Goal: Task Accomplishment & Management: Manage account settings

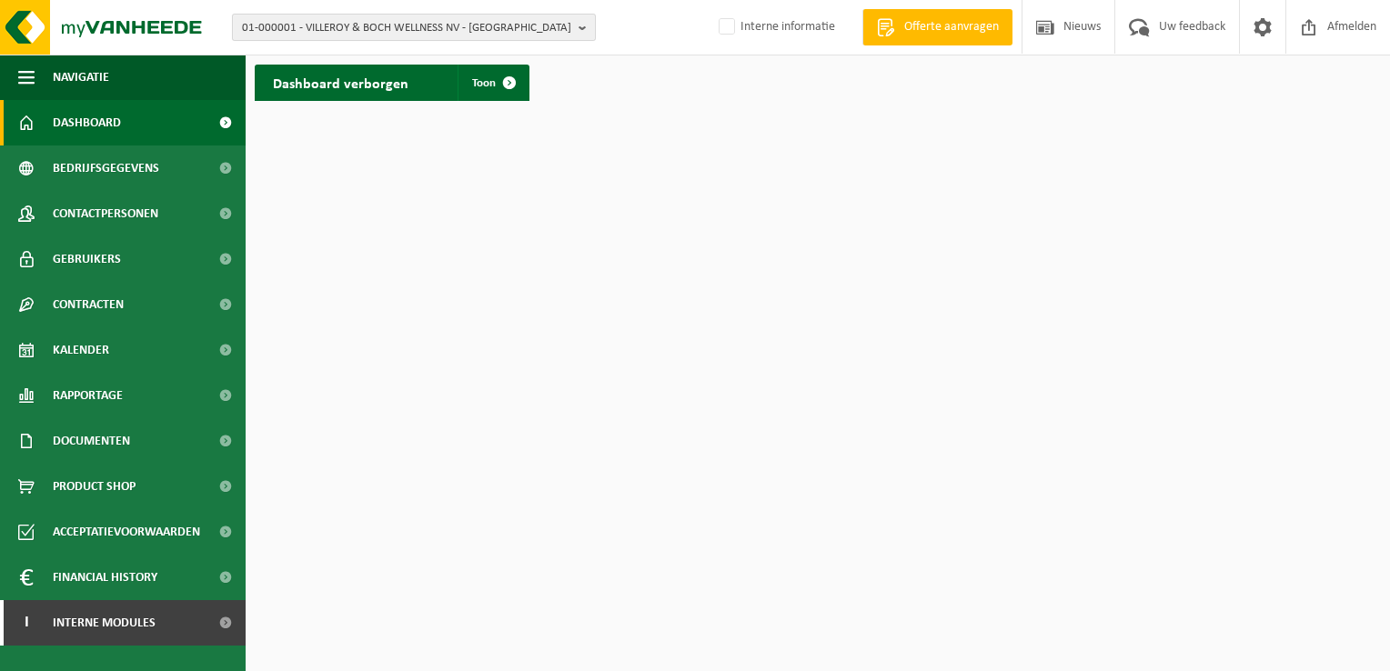
click at [312, 28] on span "01-000001 - VILLEROY & BOCH WELLNESS NV - ROESELARE" at bounding box center [406, 28] width 329 height 27
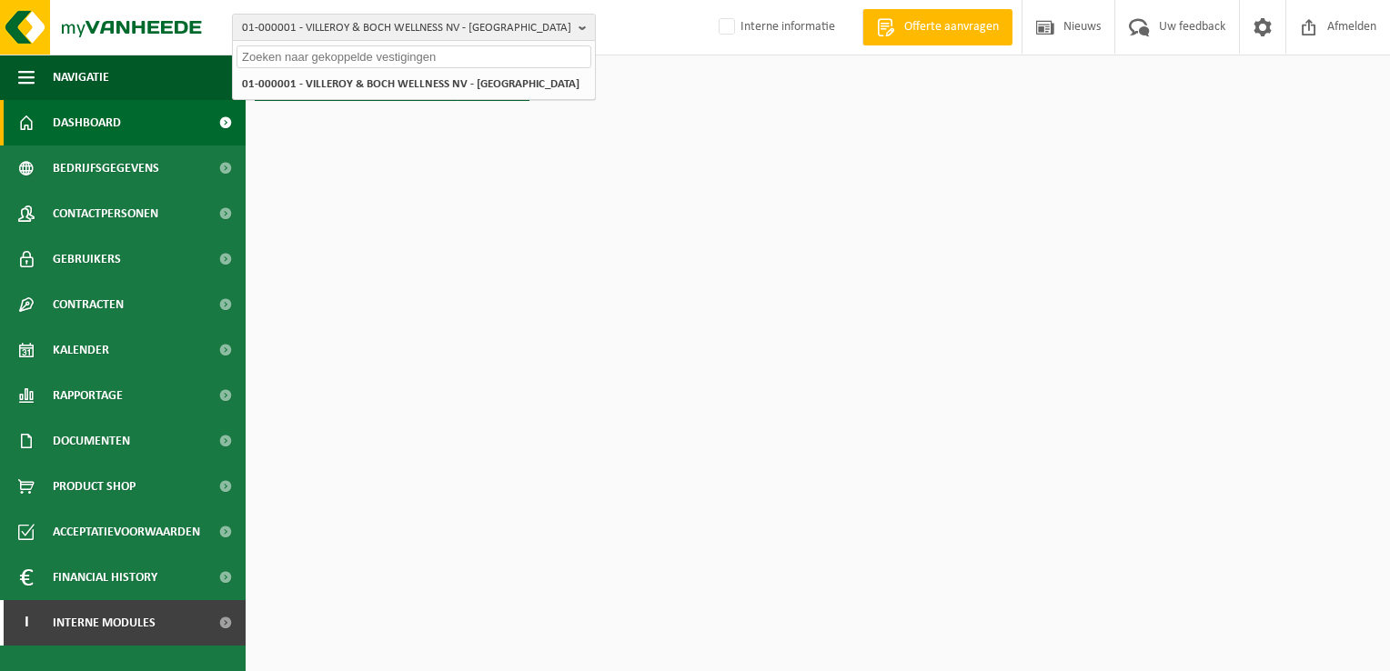
paste input "10-979700"
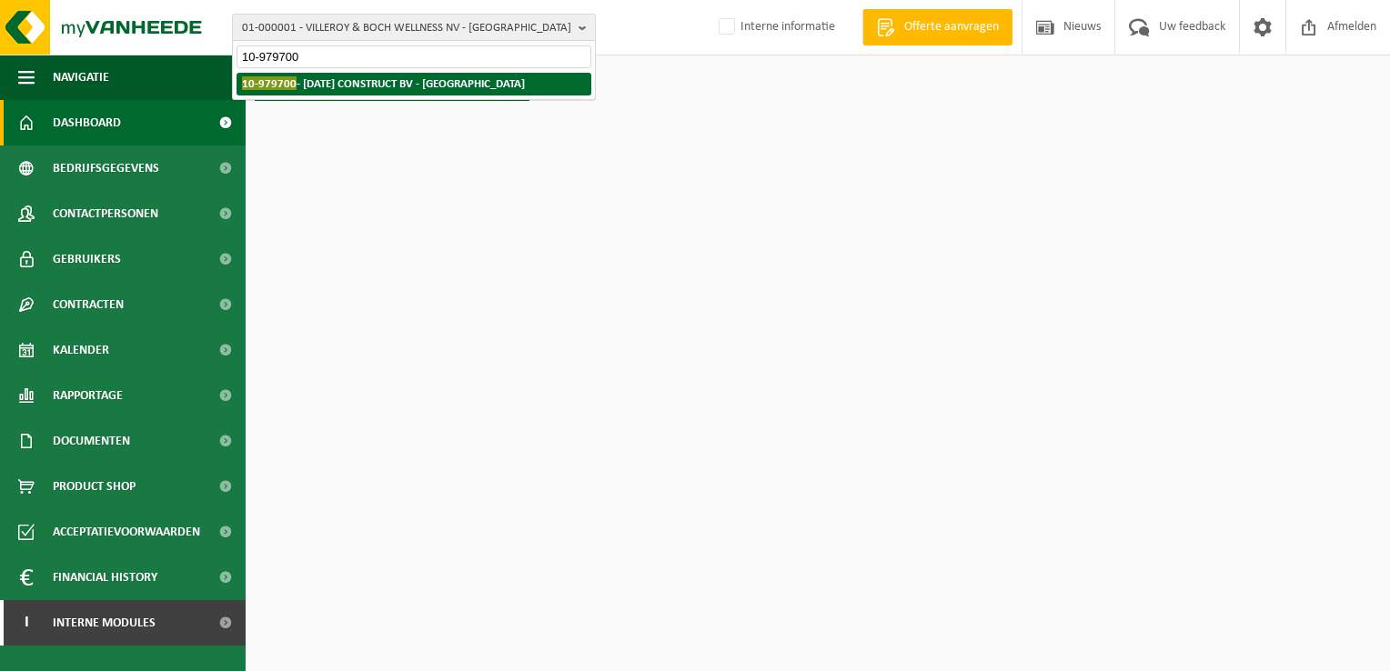
type input "10-979700"
click at [338, 78] on strong "10-979700 - KARMA CONSTRUCT BV - TUBIZE" at bounding box center [383, 83] width 283 height 14
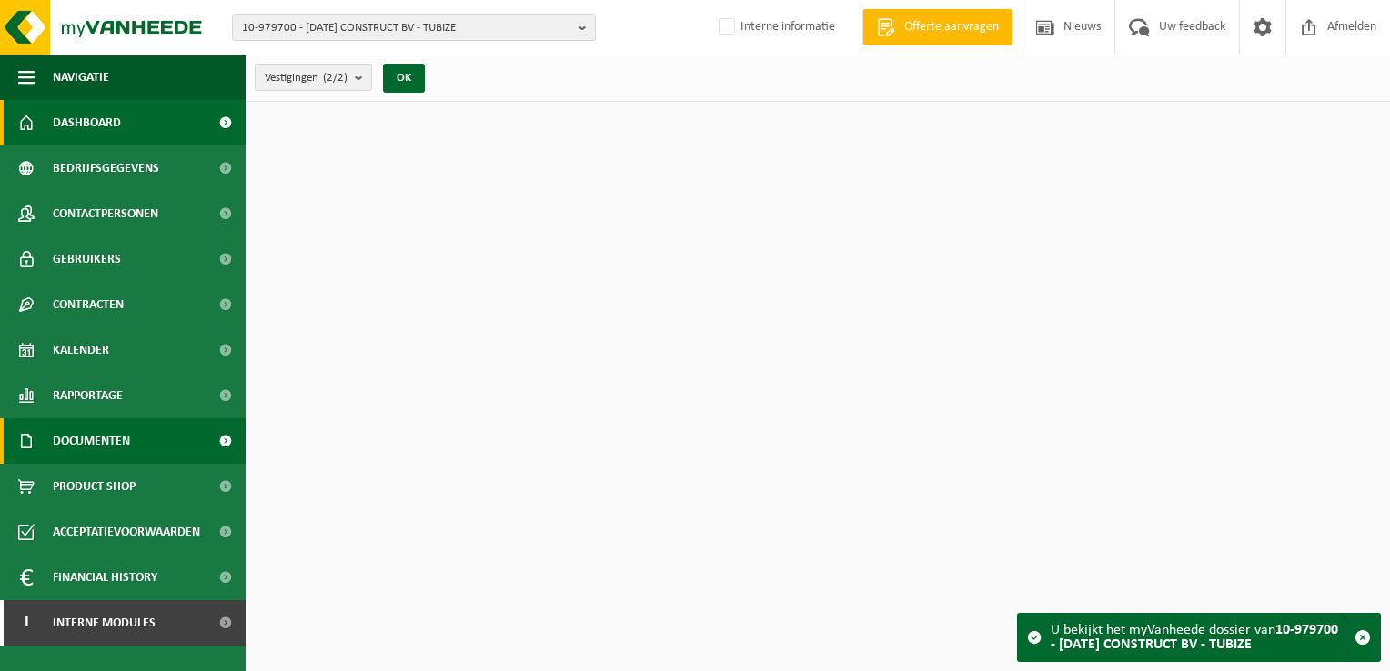
click at [109, 433] on span "Documenten" at bounding box center [91, 440] width 77 height 45
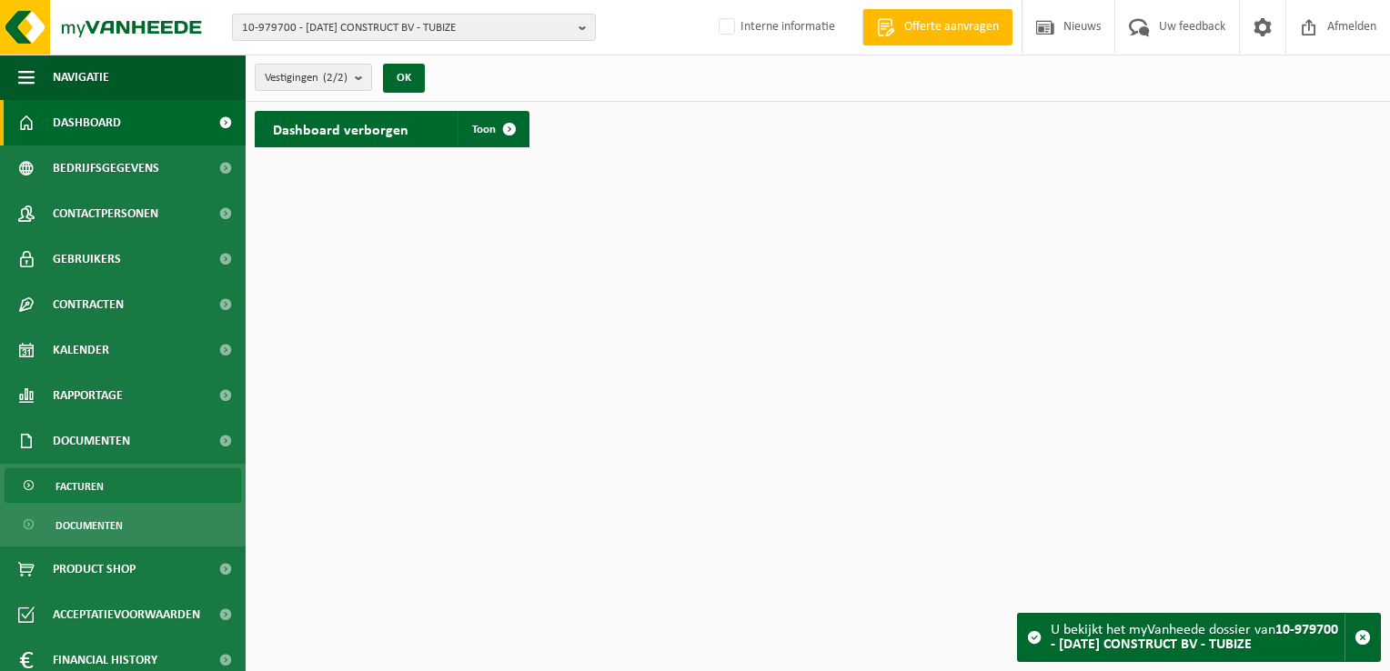
click at [124, 475] on link "Facturen" at bounding box center [123, 485] width 236 height 35
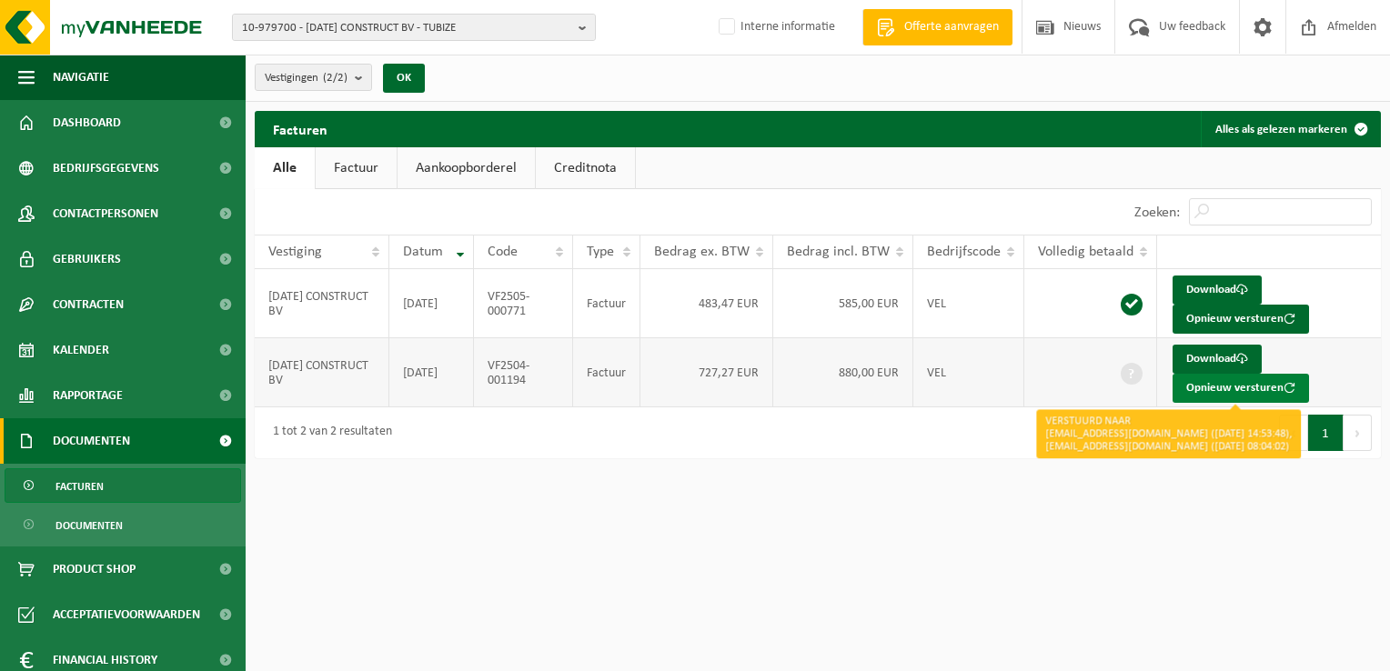
click at [1197, 387] on button "Opnieuw versturen" at bounding box center [1240, 388] width 136 height 29
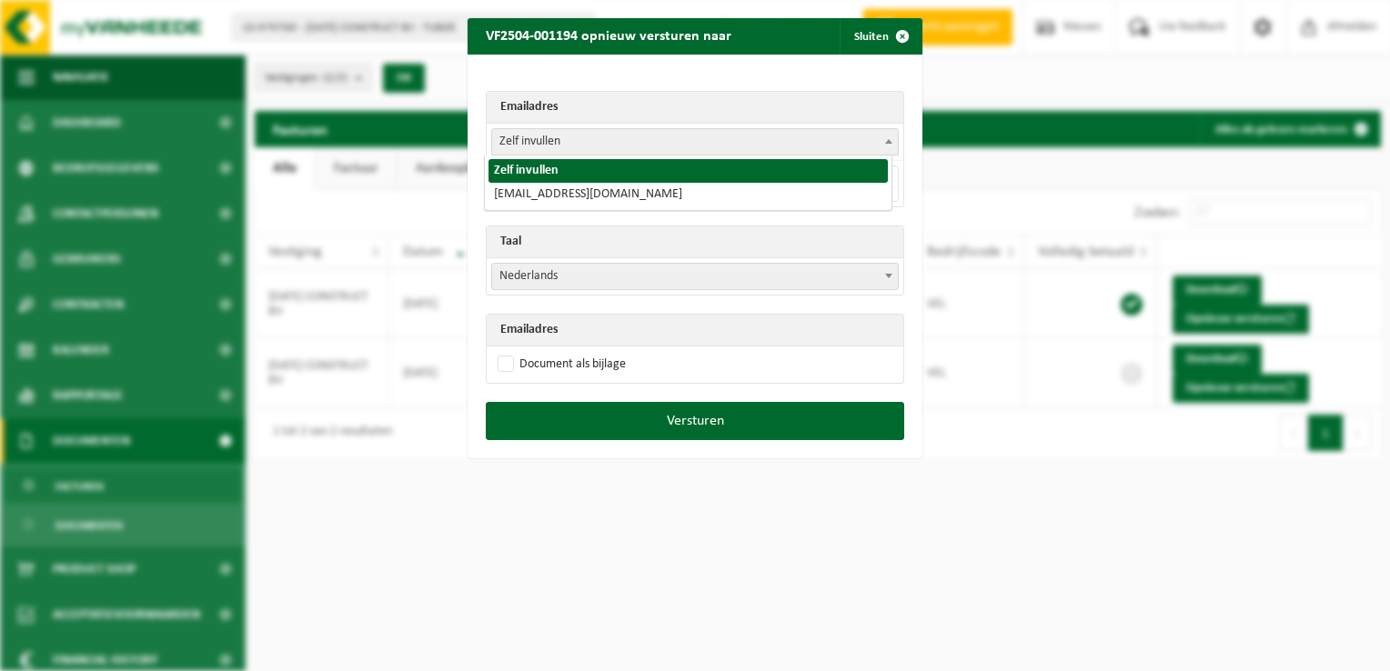
click at [520, 140] on span "Zelf invullen" at bounding box center [695, 141] width 406 height 25
click at [521, 138] on span "Zelf invullen" at bounding box center [695, 141] width 406 height 25
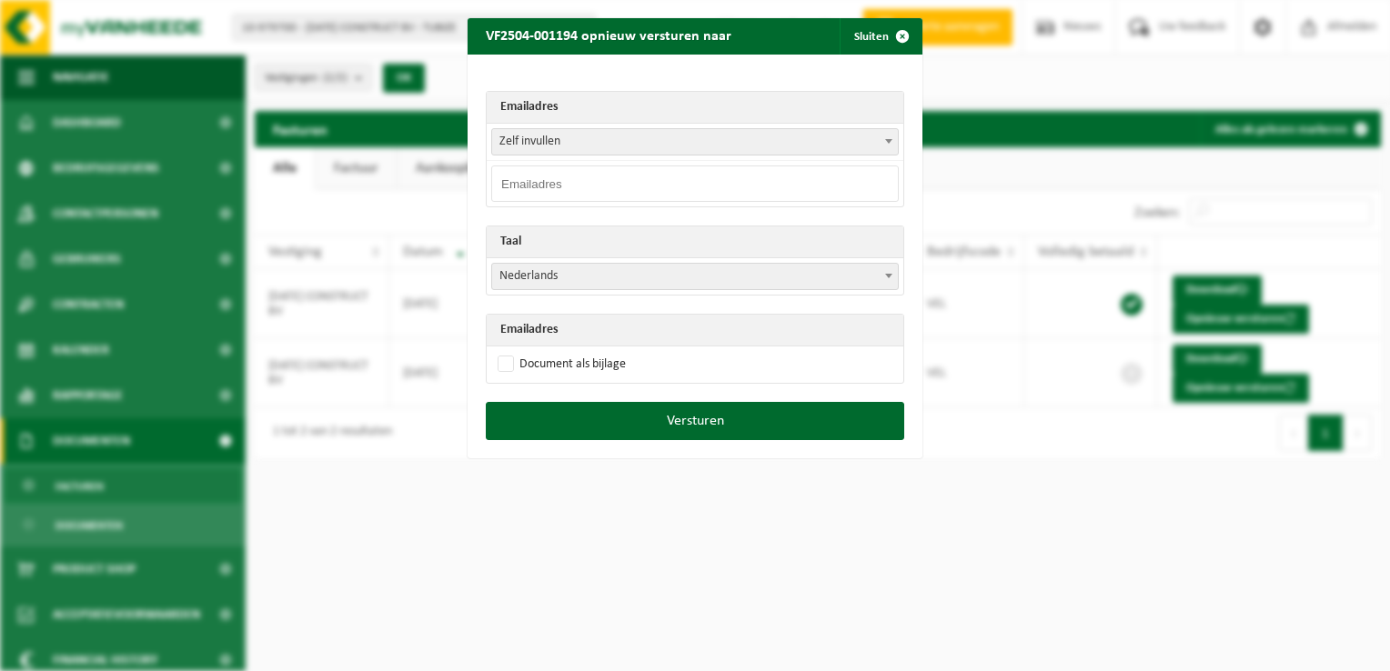
click at [513, 188] on input "email" at bounding box center [694, 184] width 407 height 36
paste input "compta@karmaconstuct.be"
click at [607, 188] on input "compta@karmaconstuct.be" at bounding box center [694, 184] width 407 height 36
type input "compta@karmaconstruct.be"
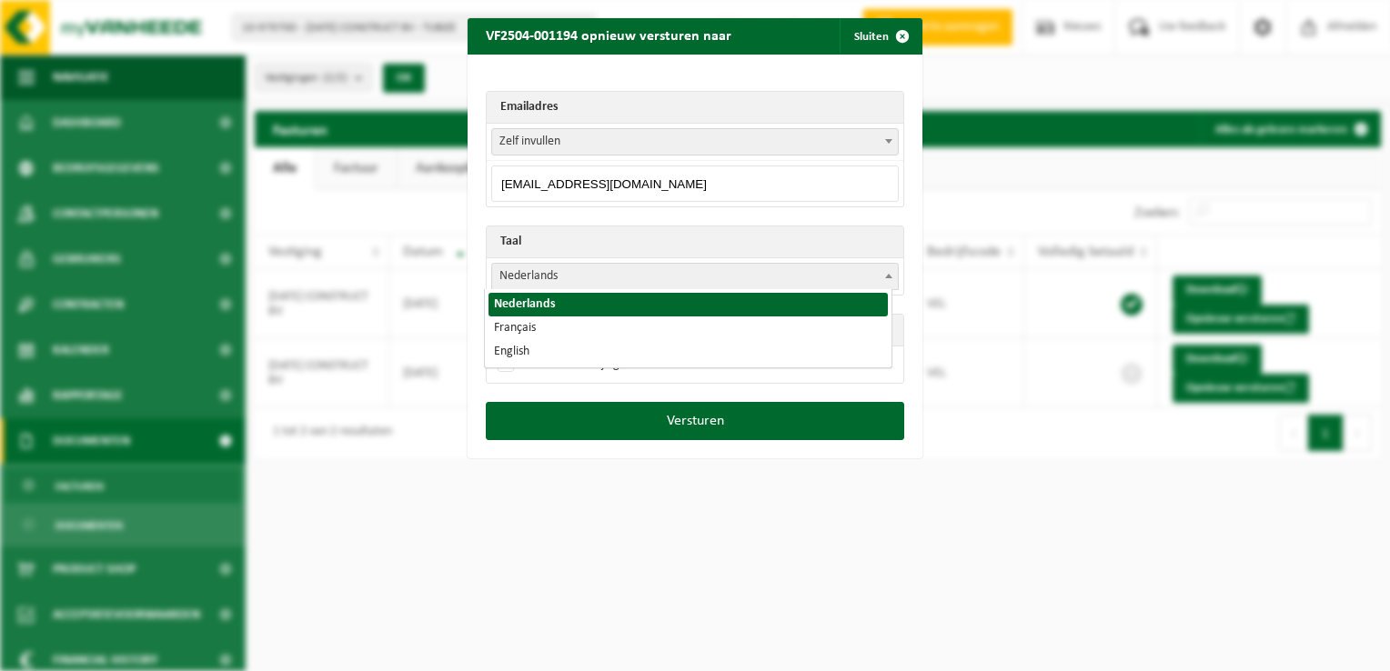
click at [556, 267] on span "Nederlands" at bounding box center [695, 276] width 406 height 25
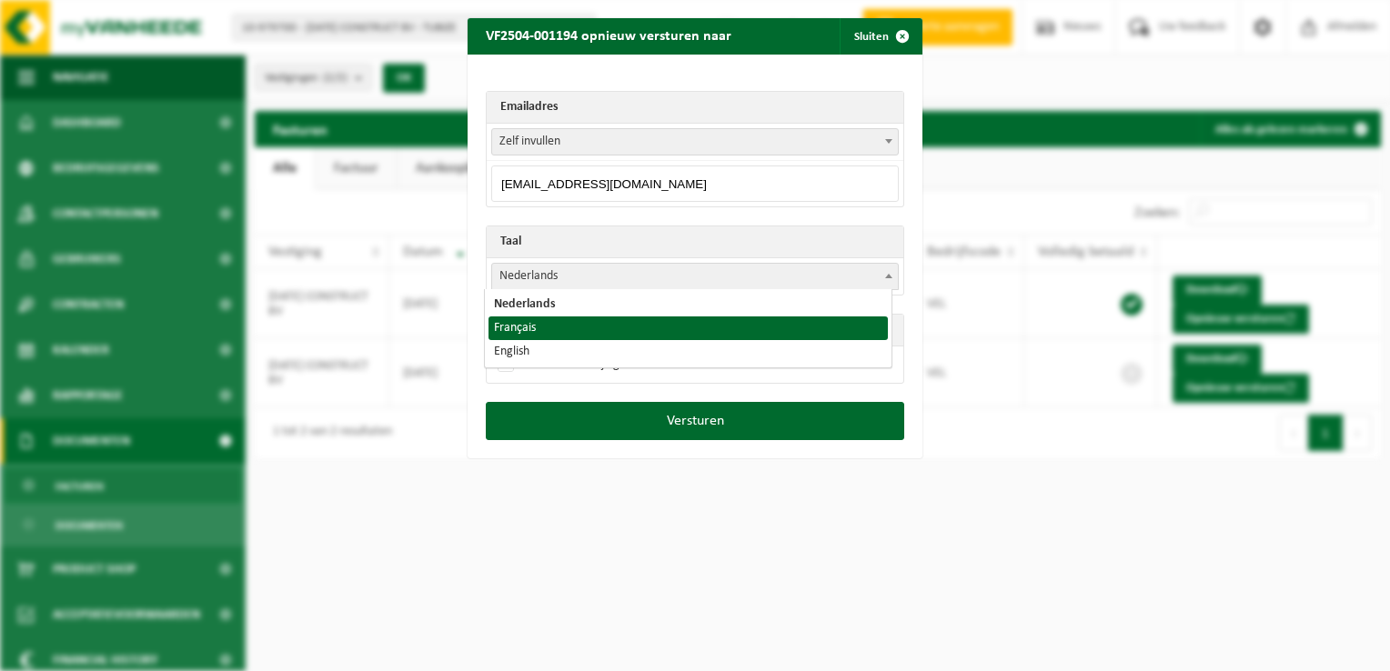
select select "fr"
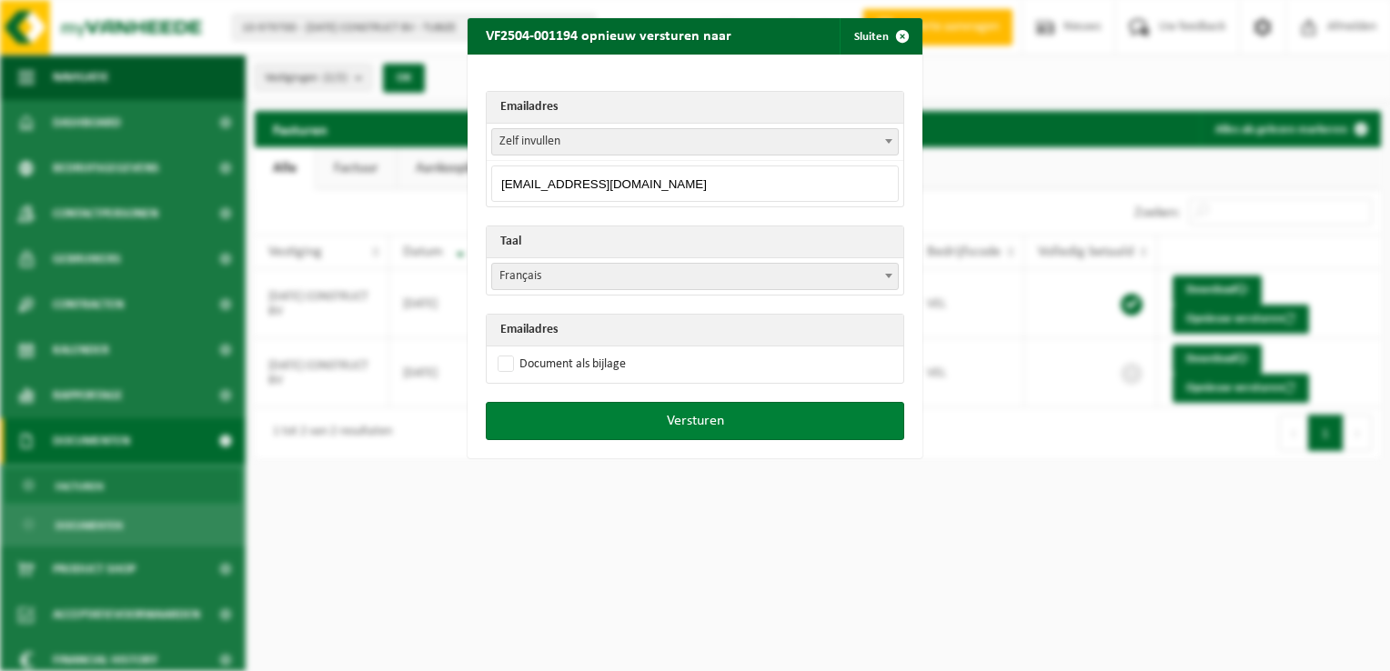
click at [698, 406] on button "Versturen" at bounding box center [695, 421] width 418 height 38
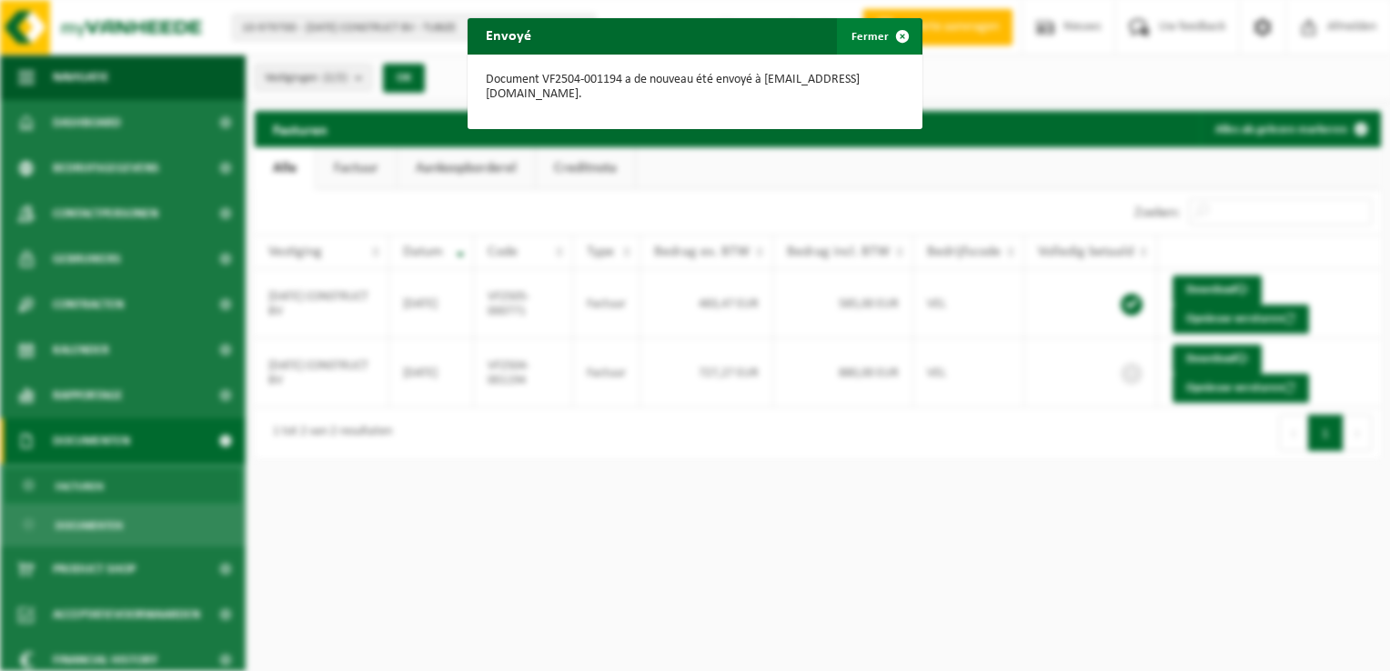
click at [898, 35] on span "button" at bounding box center [902, 36] width 36 height 36
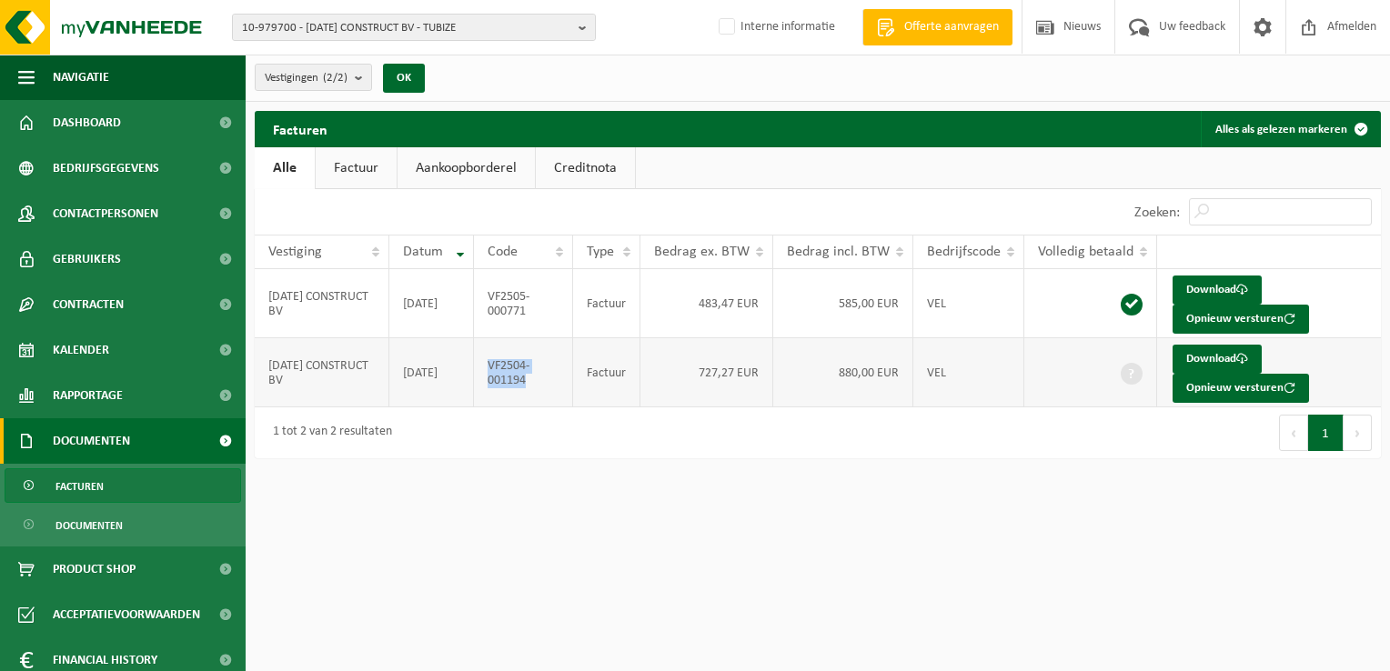
drag, startPoint x: 535, startPoint y: 384, endPoint x: 491, endPoint y: 366, distance: 47.3
click at [491, 366] on td "VF2504-001194" at bounding box center [523, 372] width 99 height 69
copy td "VF2504-001194"
click at [297, 34] on span "10-979700 - KARMA CONSTRUCT BV - TUBIZE" at bounding box center [406, 28] width 329 height 27
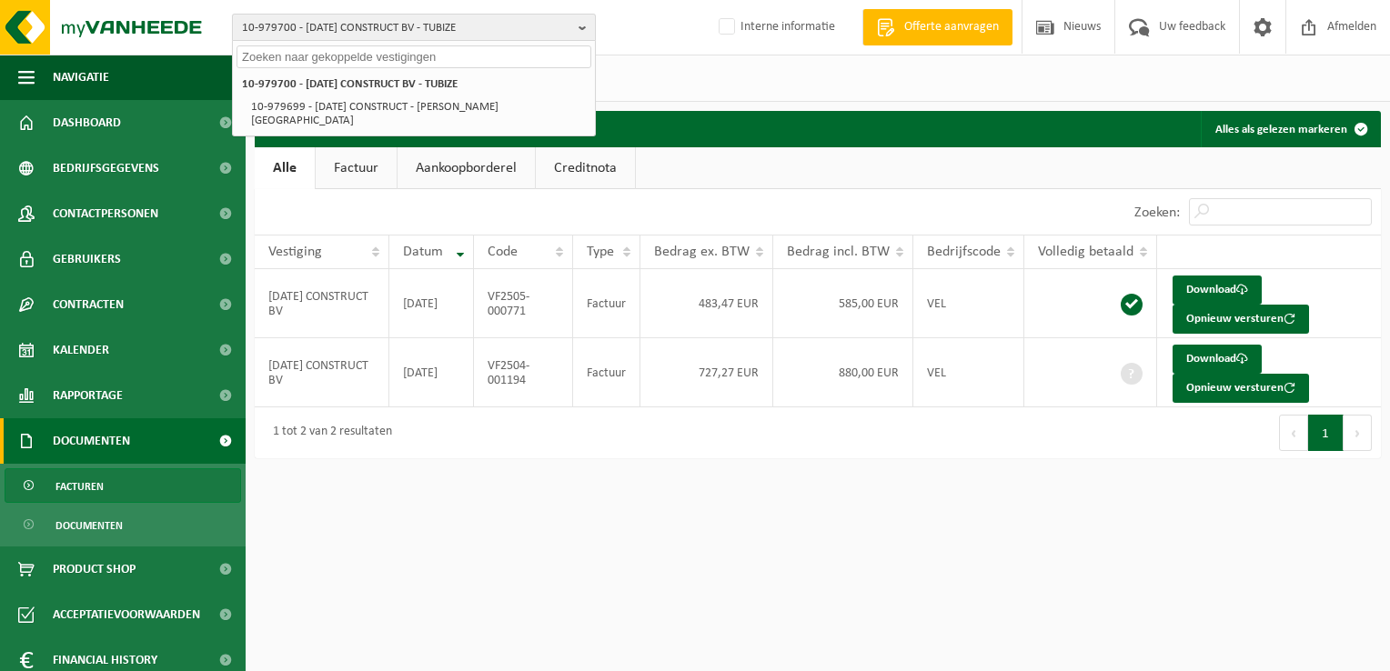
paste input "10-973770"
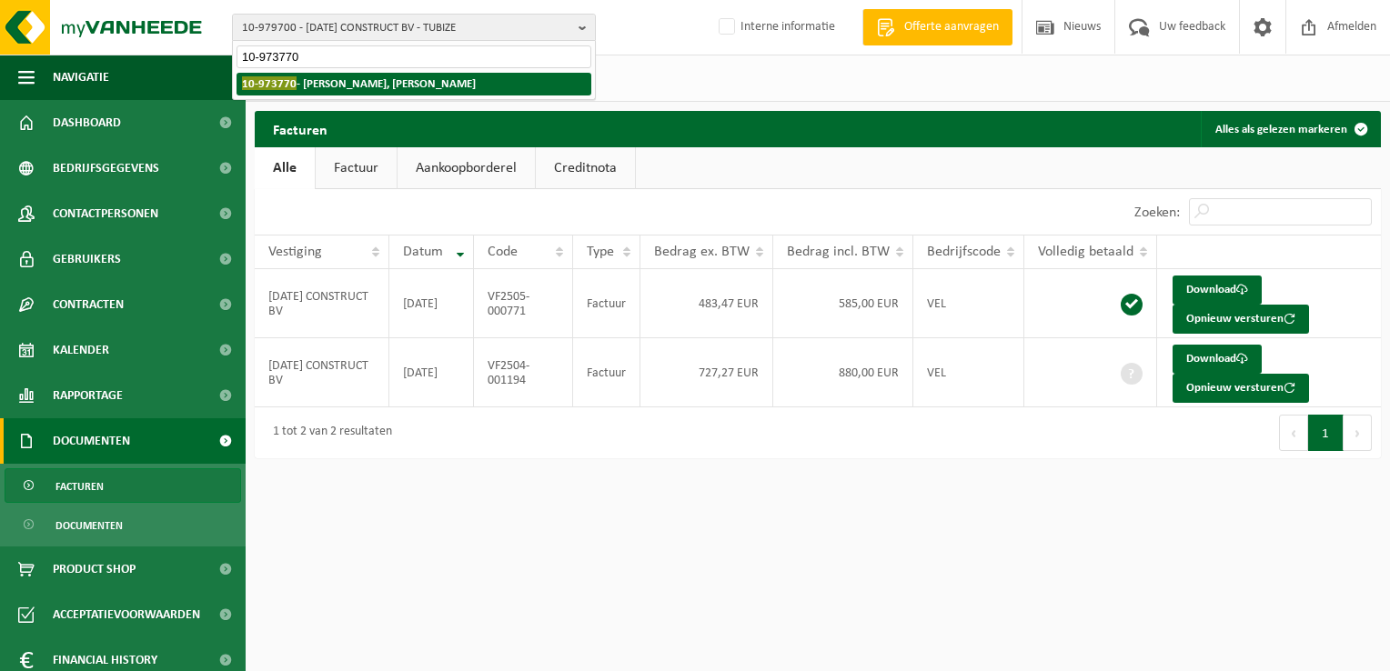
type input "10-973770"
click at [320, 82] on strong "10-973770 - STANEMIR, RAIMOND - ARDOOIE" at bounding box center [359, 83] width 234 height 14
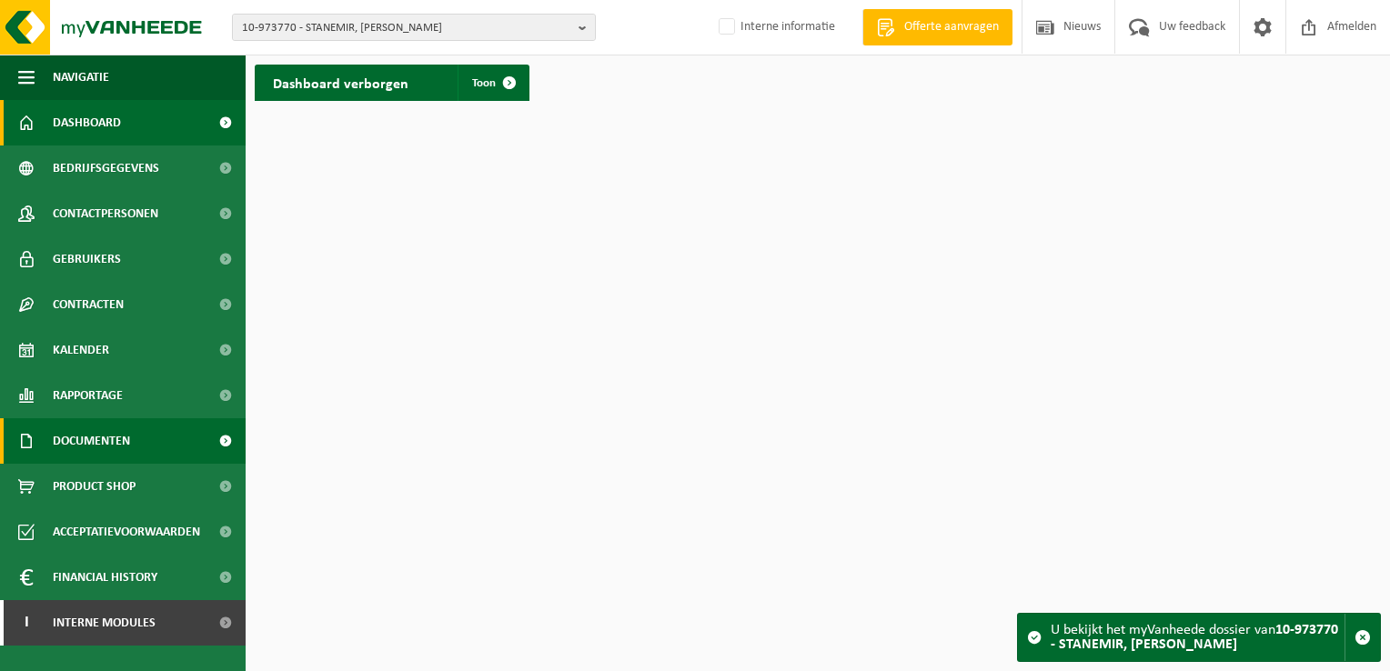
click at [109, 444] on span "Documenten" at bounding box center [91, 440] width 77 height 45
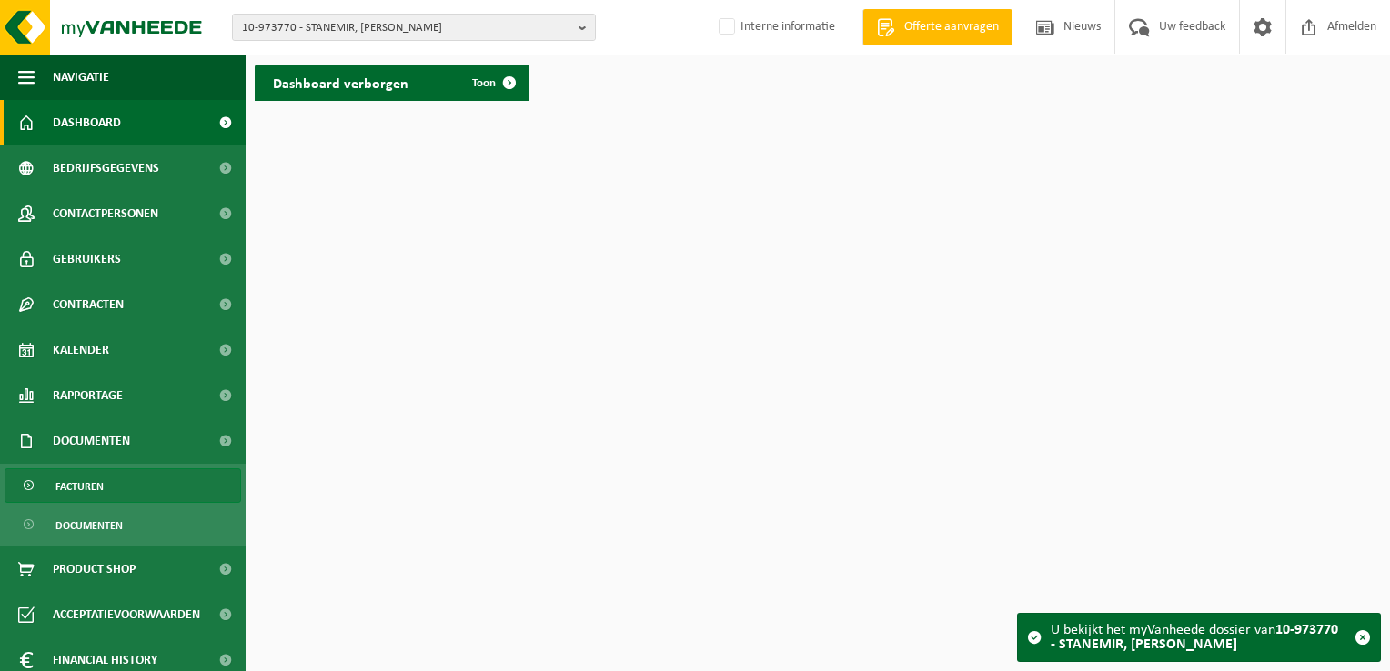
click at [130, 479] on link "Facturen" at bounding box center [123, 485] width 236 height 35
